Goal: Navigation & Orientation: Find specific page/section

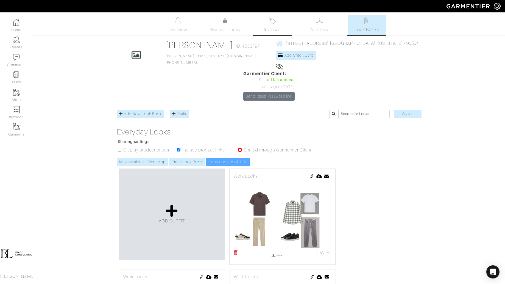
click at [281, 33] on link "Invoices" at bounding box center [272, 25] width 38 height 20
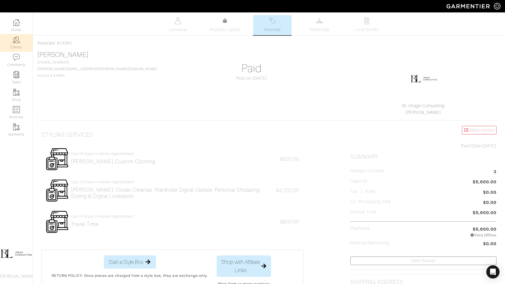
click at [21, 41] on link "Clients" at bounding box center [16, 42] width 33 height 17
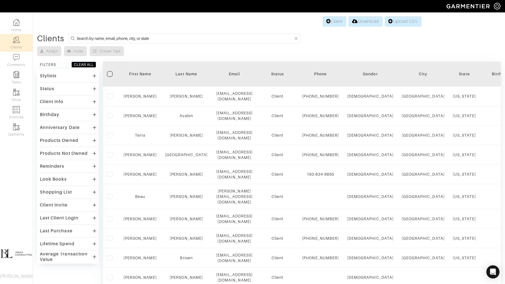
click at [175, 40] on input at bounding box center [185, 38] width 217 height 7
type input "sallt"
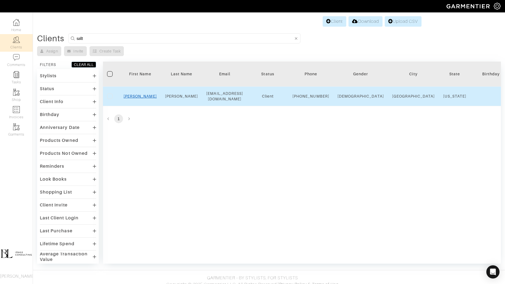
click at [136, 97] on link "Sally" at bounding box center [140, 96] width 33 height 4
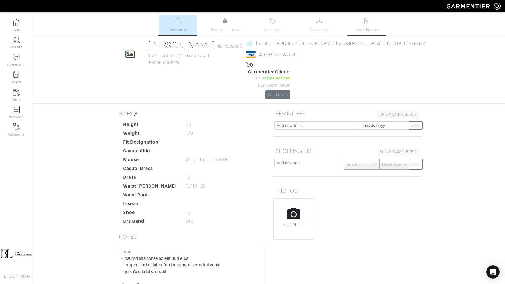
click at [363, 24] on link "Look Books" at bounding box center [367, 25] width 38 height 20
